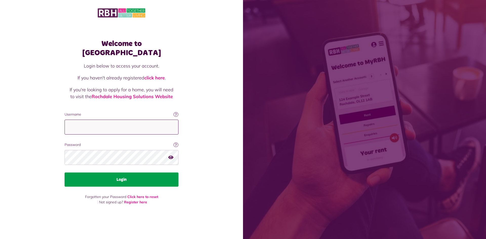
type input "**********"
click at [112, 179] on button "Login" at bounding box center [122, 180] width 114 height 14
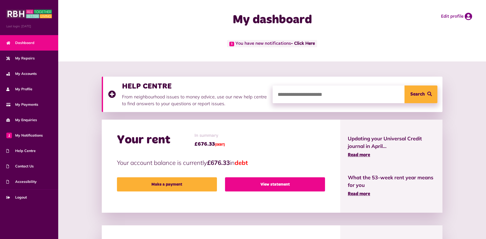
click at [250, 183] on link "View statement" at bounding box center [275, 184] width 100 height 14
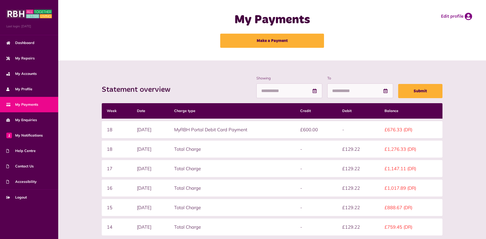
scroll to position [57, 0]
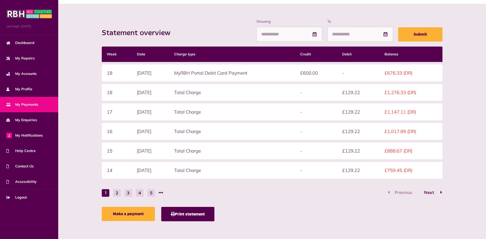
click at [433, 195] on button "Next" at bounding box center [431, 192] width 24 height 7
click at [430, 192] on span "Next" at bounding box center [429, 193] width 18 height 5
click at [430, 191] on span "Next" at bounding box center [429, 193] width 18 height 5
click at [430, 192] on span "Next" at bounding box center [429, 193] width 18 height 5
click at [152, 194] on button "7" at bounding box center [151, 193] width 8 height 8
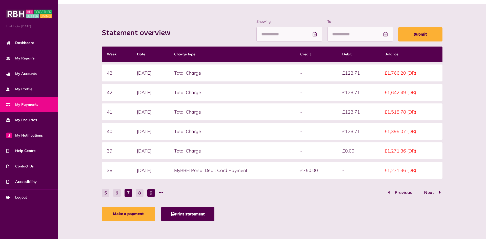
click at [153, 194] on button "9" at bounding box center [151, 193] width 8 height 8
click at [154, 194] on button "11" at bounding box center [151, 193] width 8 height 8
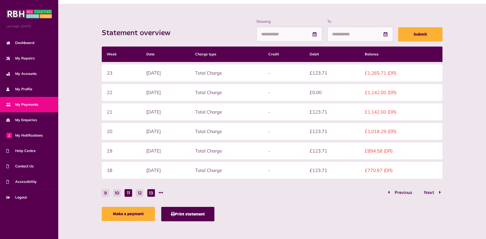
click at [154, 194] on button "13" at bounding box center [151, 193] width 8 height 8
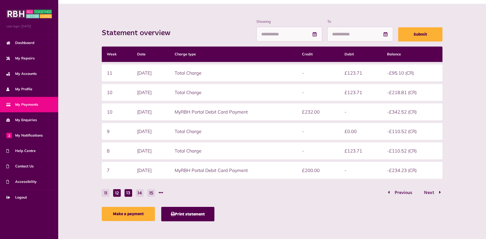
click at [117, 193] on button "12" at bounding box center [117, 193] width 8 height 8
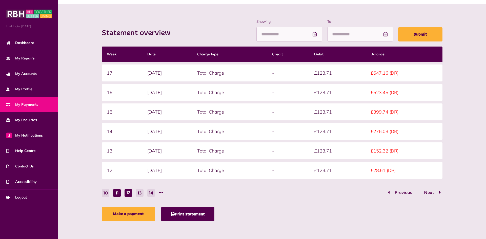
click at [119, 193] on button "11" at bounding box center [117, 193] width 8 height 8
click at [118, 194] on button "10" at bounding box center [117, 193] width 8 height 8
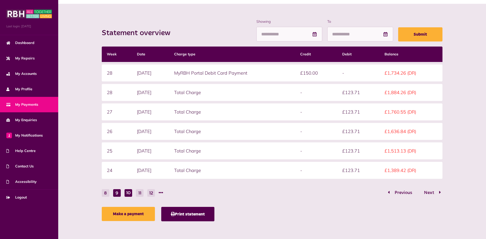
click at [118, 194] on button "9" at bounding box center [117, 193] width 8 height 8
click at [119, 194] on button "8" at bounding box center [117, 193] width 8 height 8
click at [119, 193] on button "7" at bounding box center [117, 193] width 8 height 8
click at [138, 195] on button "8" at bounding box center [140, 193] width 8 height 8
click at [118, 189] on button "7" at bounding box center [117, 193] width 8 height 8
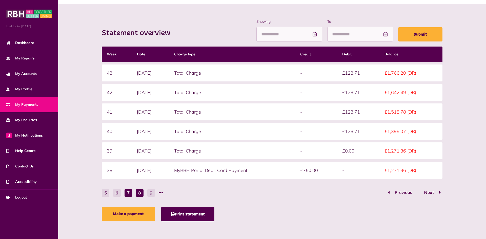
click at [142, 195] on button "8" at bounding box center [140, 193] width 8 height 8
click at [117, 193] on button "7" at bounding box center [117, 193] width 8 height 8
click at [116, 193] on button "6" at bounding box center [117, 193] width 8 height 8
click at [119, 194] on button "5" at bounding box center [117, 193] width 8 height 8
click at [115, 195] on button "4" at bounding box center [117, 193] width 8 height 8
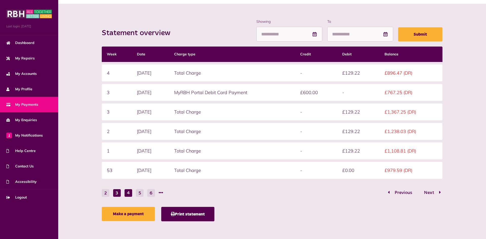
click at [117, 193] on button "3" at bounding box center [117, 193] width 8 height 8
click at [117, 194] on button "2" at bounding box center [117, 193] width 8 height 8
click at [106, 196] on button "1" at bounding box center [106, 193] width 8 height 8
click at [119, 197] on button "2" at bounding box center [117, 193] width 8 height 8
click at [108, 193] on button "1" at bounding box center [106, 193] width 8 height 8
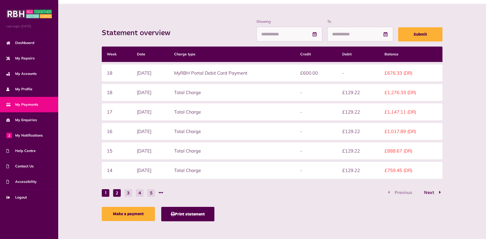
click at [117, 195] on button "2" at bounding box center [117, 193] width 8 height 8
click at [105, 195] on button "1" at bounding box center [106, 193] width 8 height 8
